Goal: Information Seeking & Learning: Find specific fact

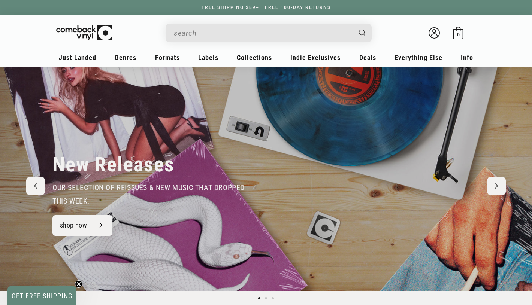
click at [196, 31] on input "When autocomplete results are available use up and down arrows to review and en…" at bounding box center [263, 32] width 178 height 15
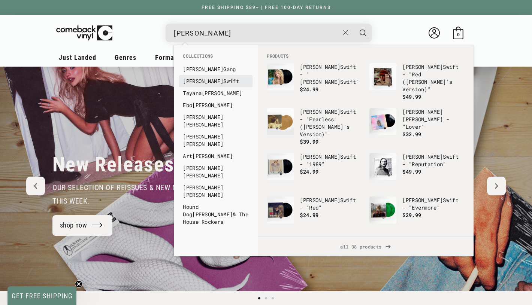
type input "taylor"
click at [192, 82] on b "Taylor" at bounding box center [203, 81] width 40 height 7
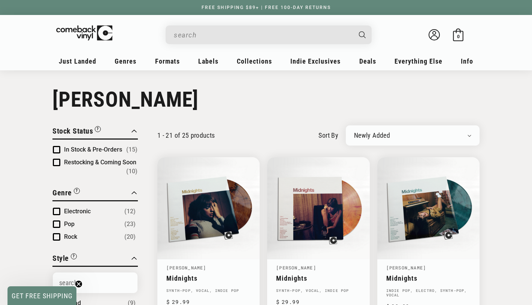
click at [57, 152] on span "Product filter" at bounding box center [56, 149] width 7 height 7
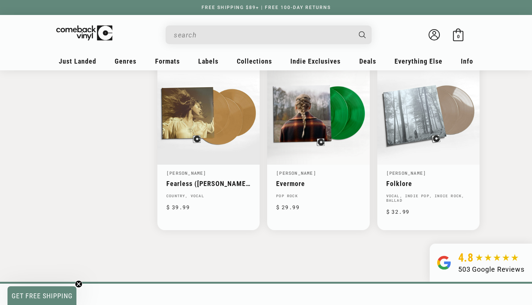
scroll to position [812, 0]
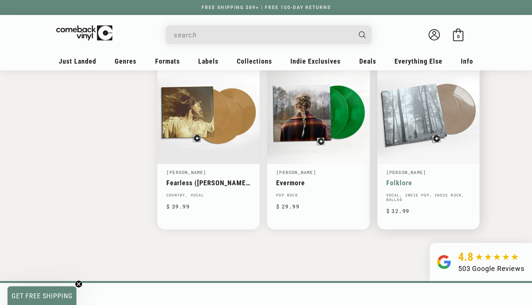
click at [399, 179] on link "Folklore" at bounding box center [428, 183] width 84 height 8
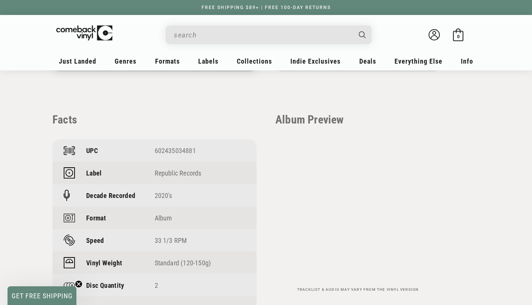
scroll to position [506, 0]
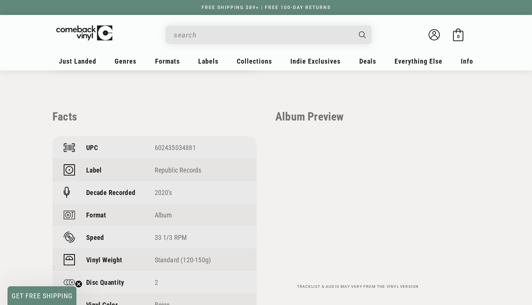
drag, startPoint x: 195, startPoint y: 149, endPoint x: 155, endPoint y: 145, distance: 39.9
click at [155, 145] on div "602435034881" at bounding box center [200, 148] width 91 height 8
copy div "602435034881"
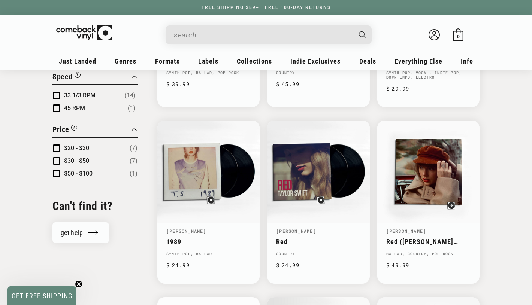
scroll to position [576, 0]
